Goal: Information Seeking & Learning: Learn about a topic

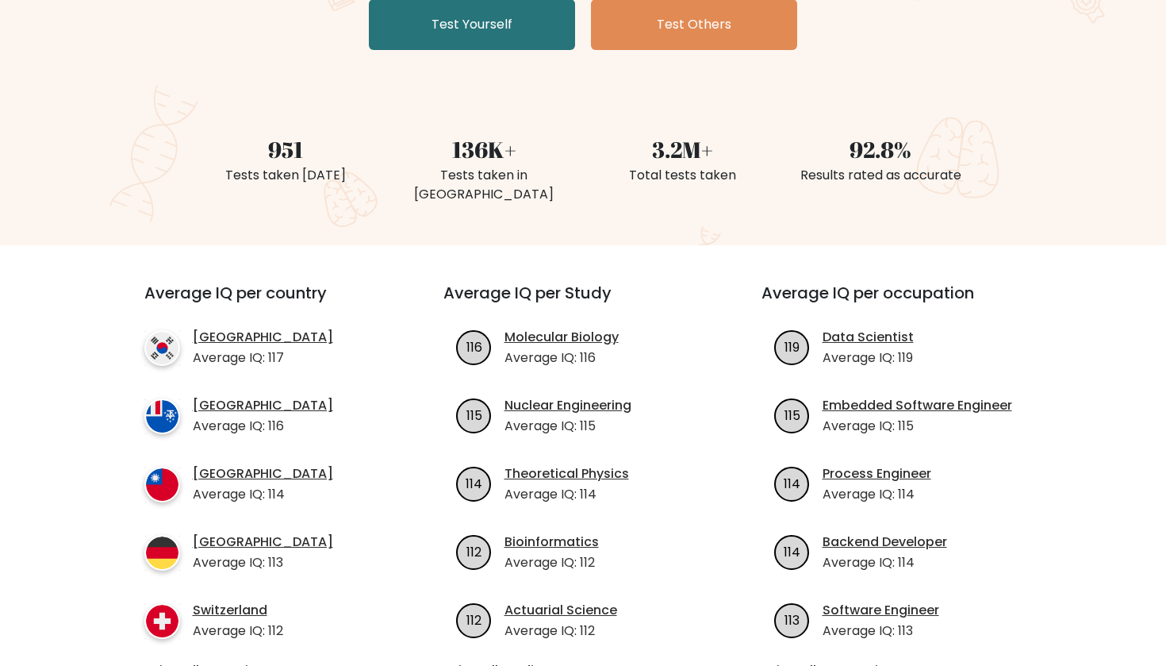
scroll to position [619, 0]
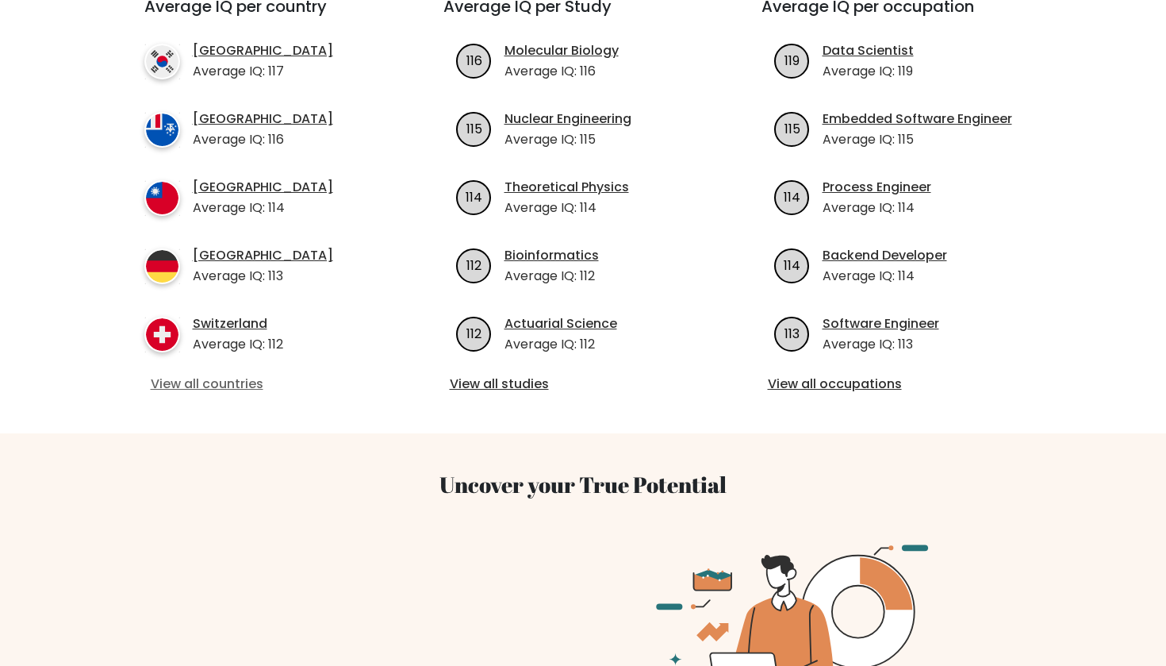
click at [215, 375] on link "View all countries" at bounding box center [265, 384] width 229 height 19
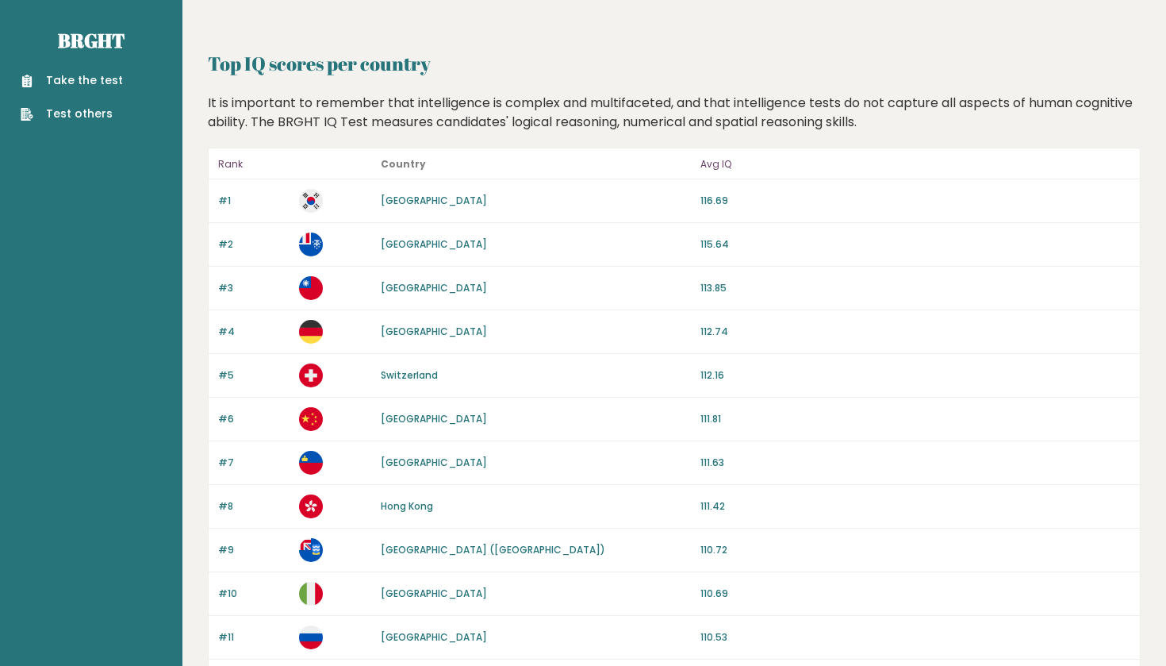
click at [883, 7] on header at bounding box center [674, 12] width 933 height 24
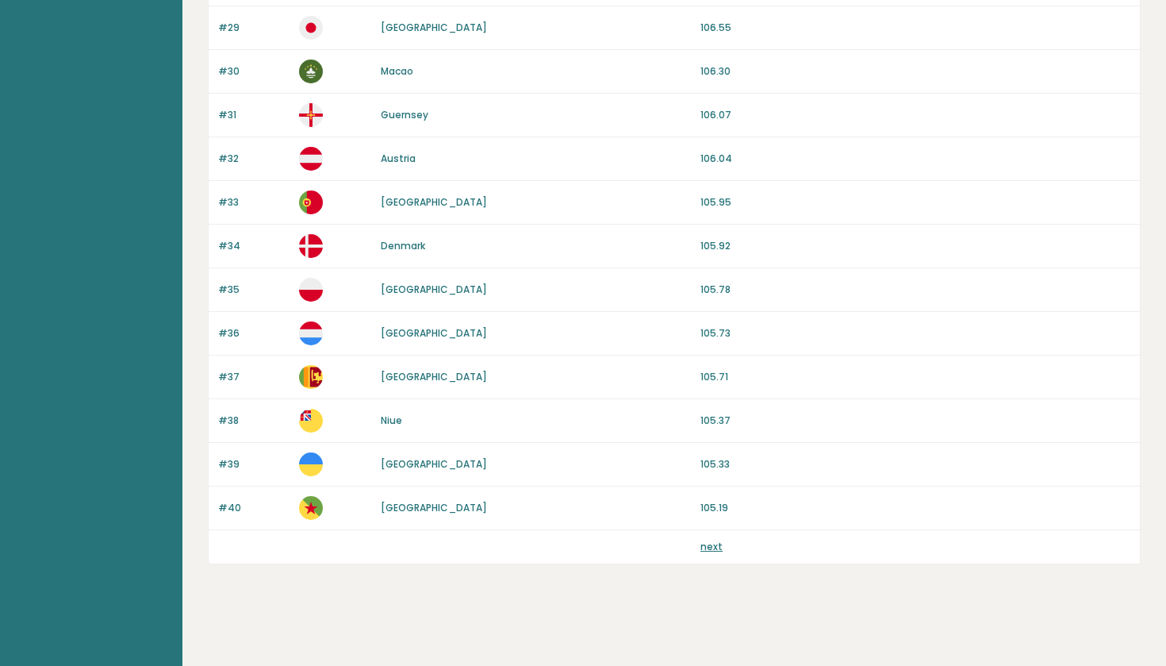
scroll to position [1395, 0]
click at [705, 553] on p "next" at bounding box center [712, 547] width 22 height 14
click at [712, 551] on link "next" at bounding box center [712, 546] width 22 height 13
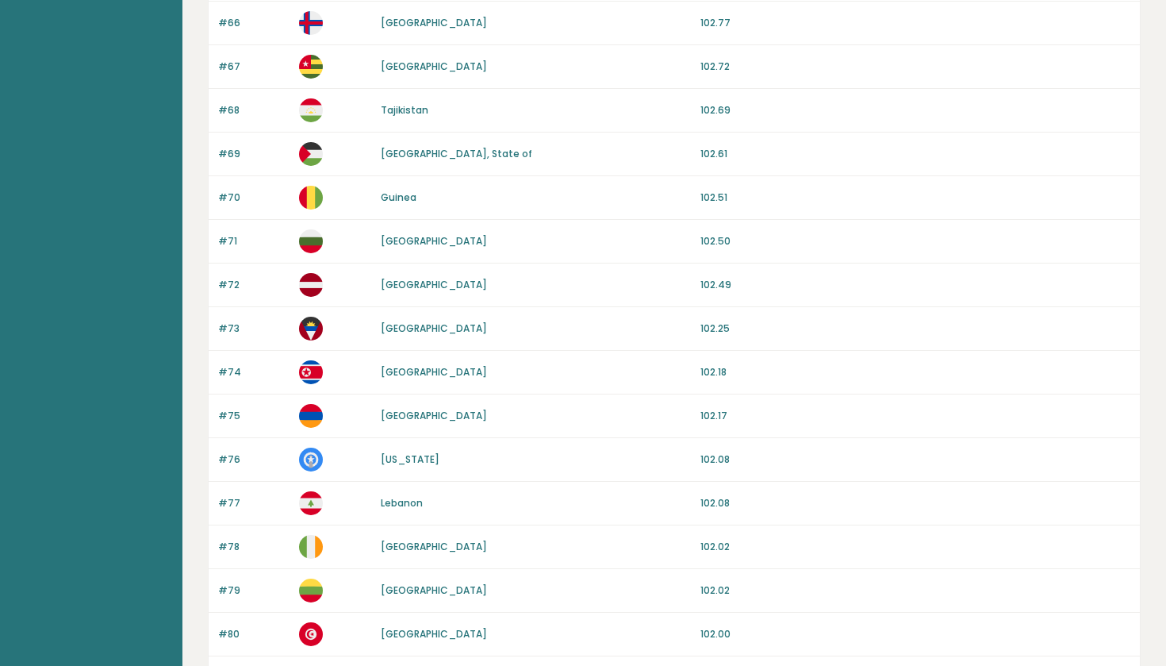
scroll to position [1351, 0]
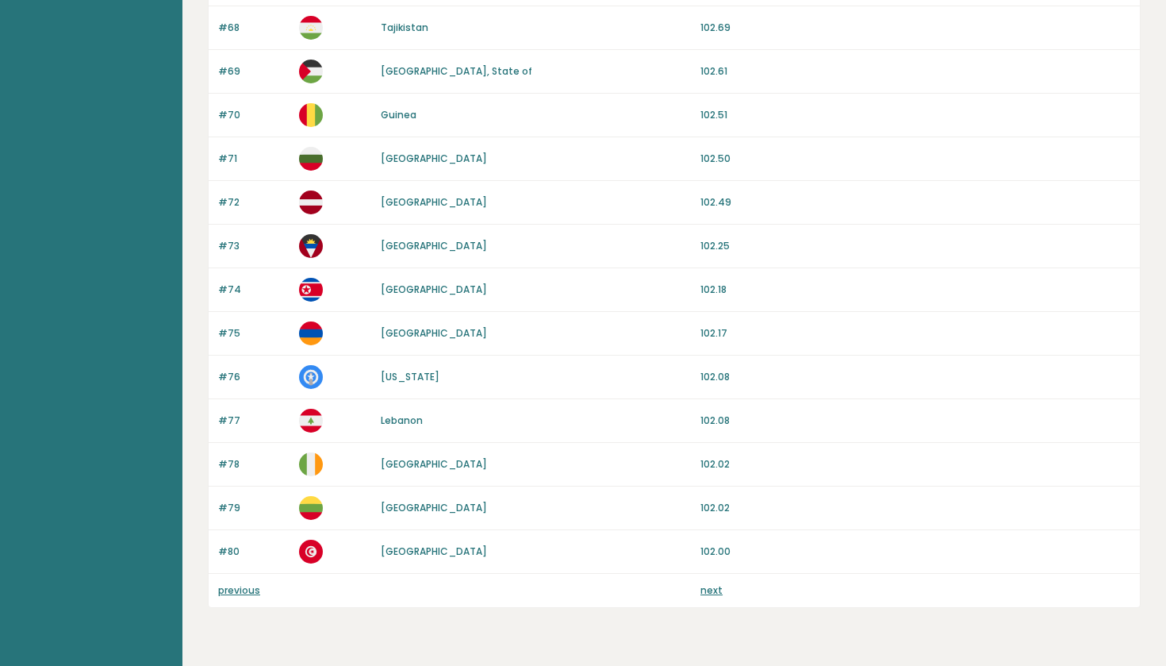
click at [714, 591] on link "next" at bounding box center [712, 589] width 22 height 13
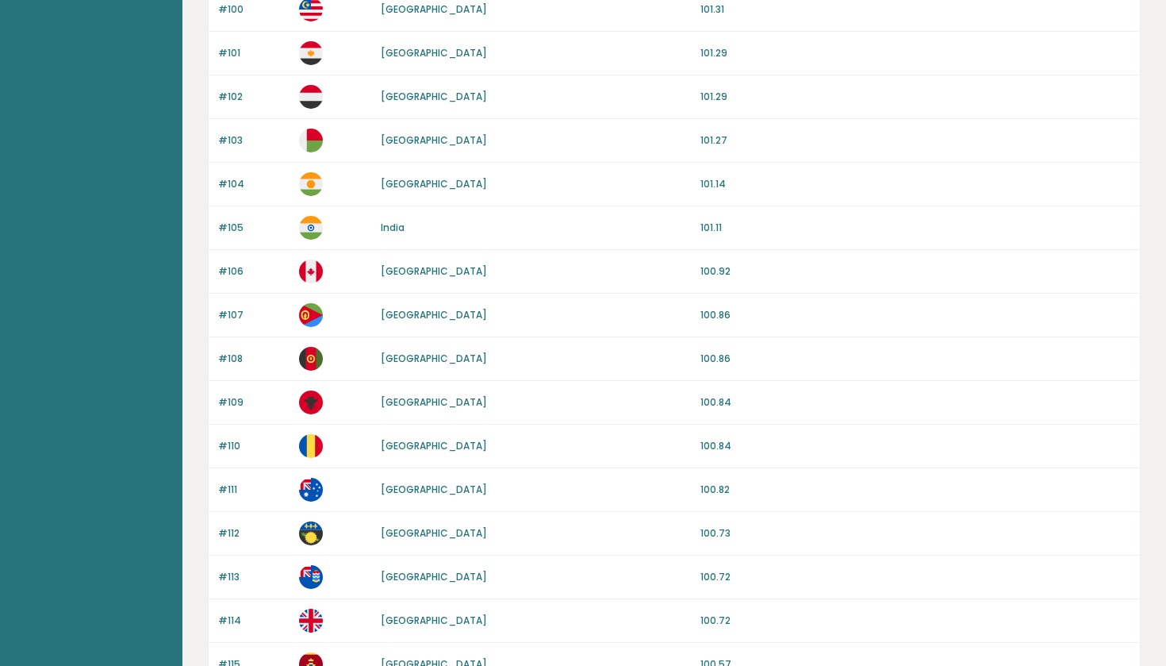
scroll to position [1019, 0]
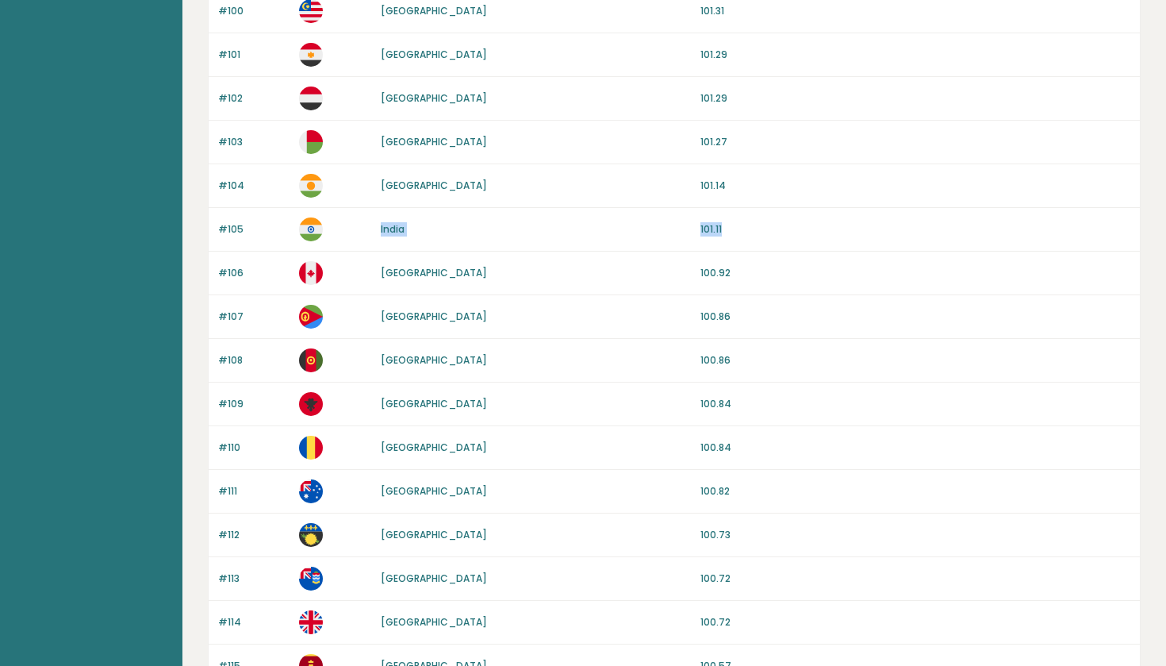
drag, startPoint x: 809, startPoint y: 232, endPoint x: 590, endPoint y: 217, distance: 219.5
click at [590, 218] on div "#105 [GEOGRAPHIC_DATA] 101.11" at bounding box center [675, 230] width 932 height 44
click at [936, 50] on p "101.29" at bounding box center [916, 55] width 430 height 14
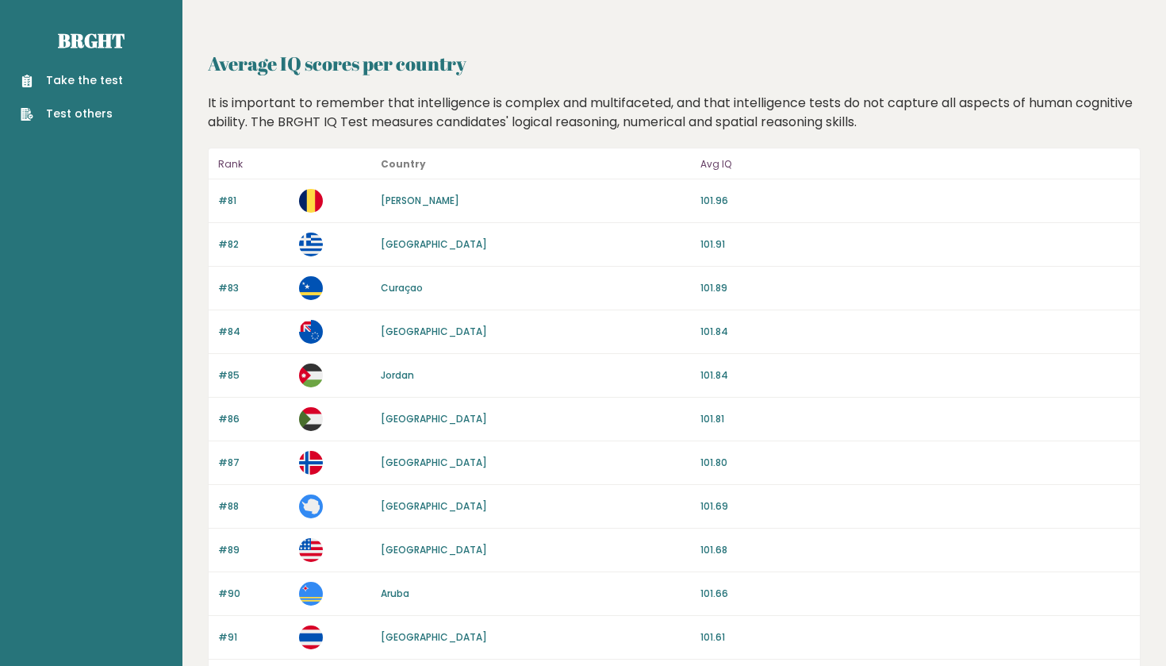
scroll to position [0, 0]
click at [101, 35] on link "Brght" at bounding box center [91, 40] width 67 height 25
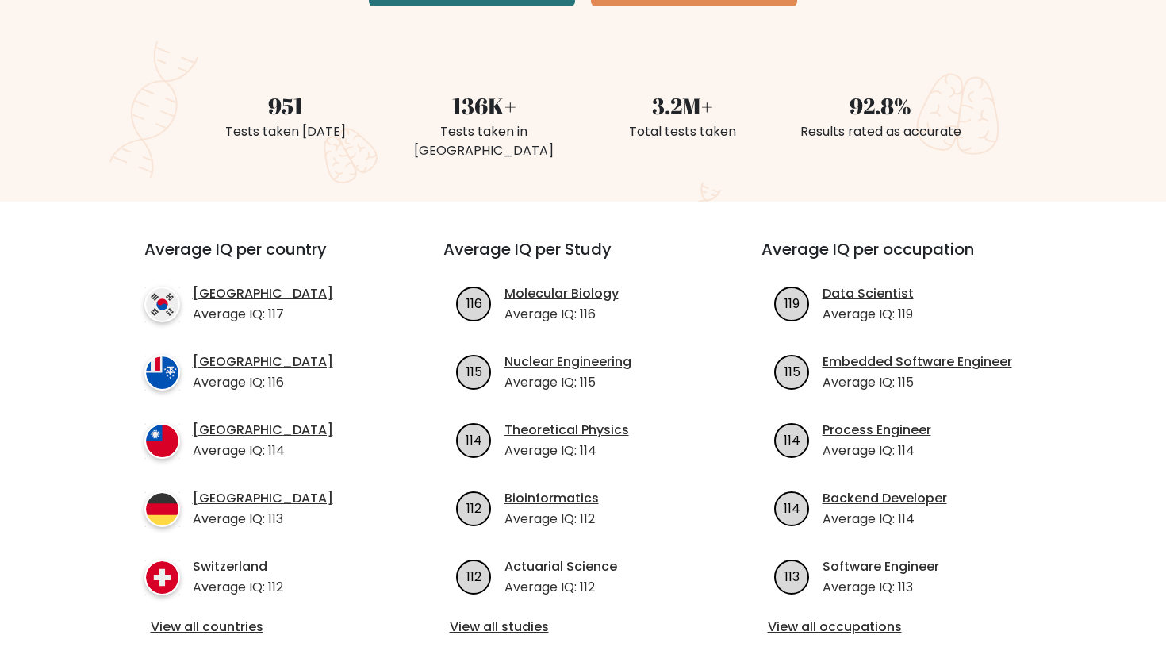
scroll to position [426, 0]
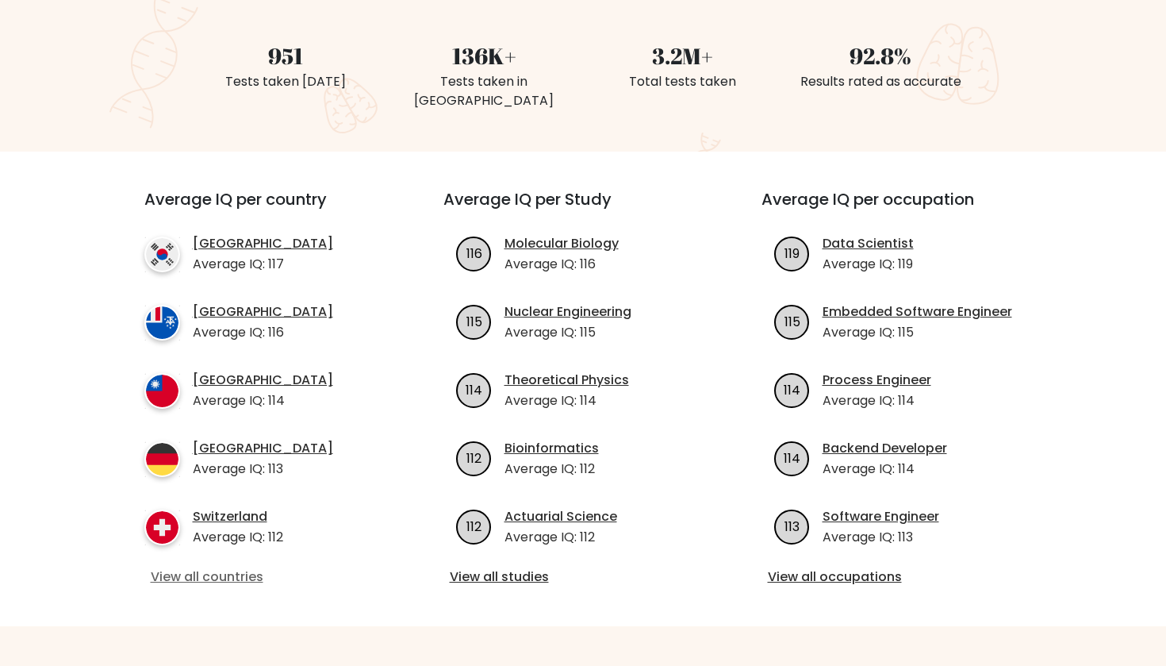
click at [217, 567] on link "View all countries" at bounding box center [265, 576] width 229 height 19
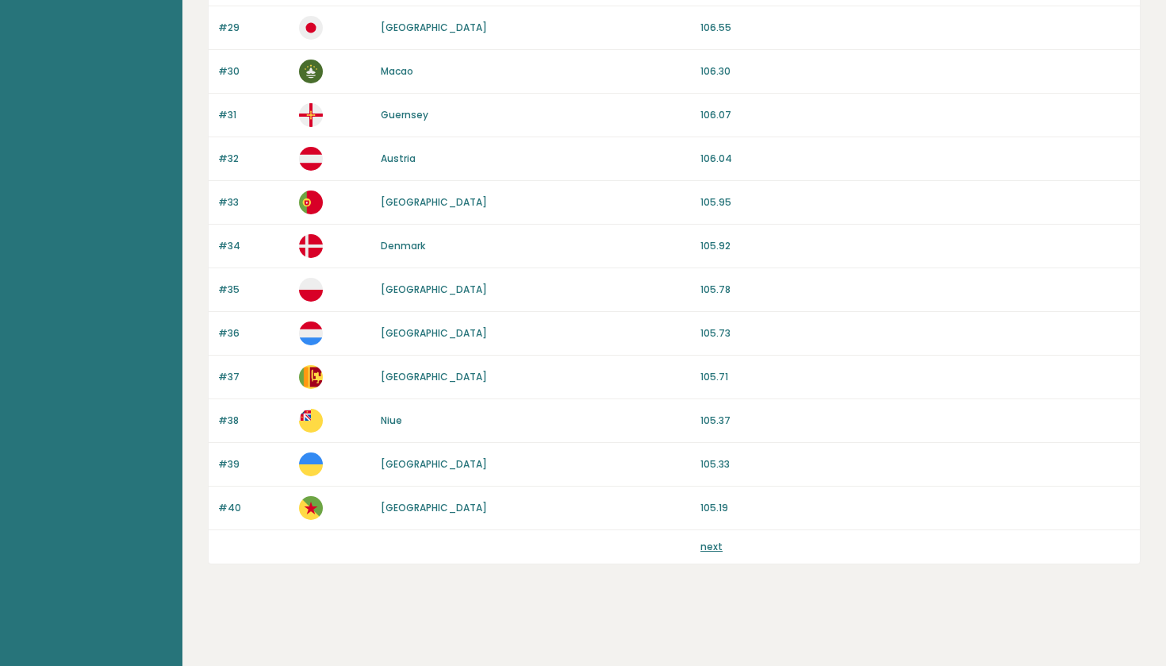
scroll to position [1395, 0]
